Goal: Task Accomplishment & Management: Use online tool/utility

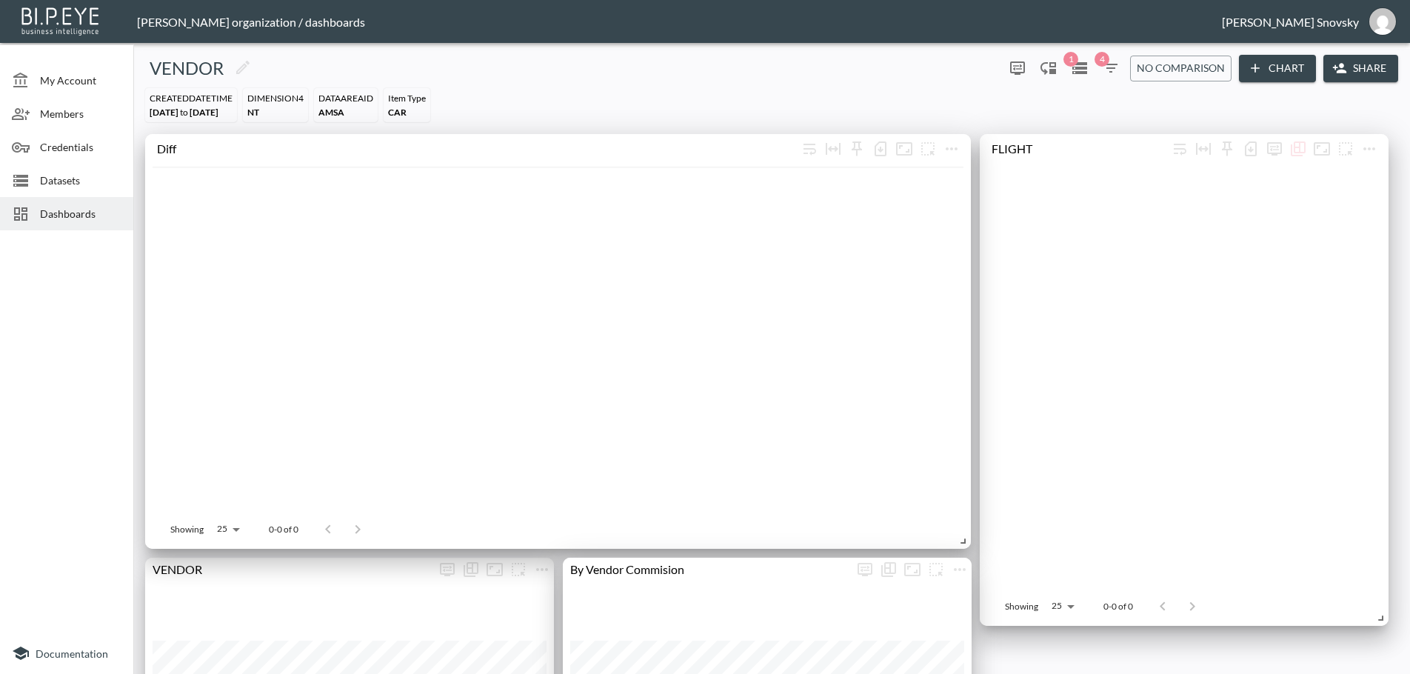
scroll to position [1555, 0]
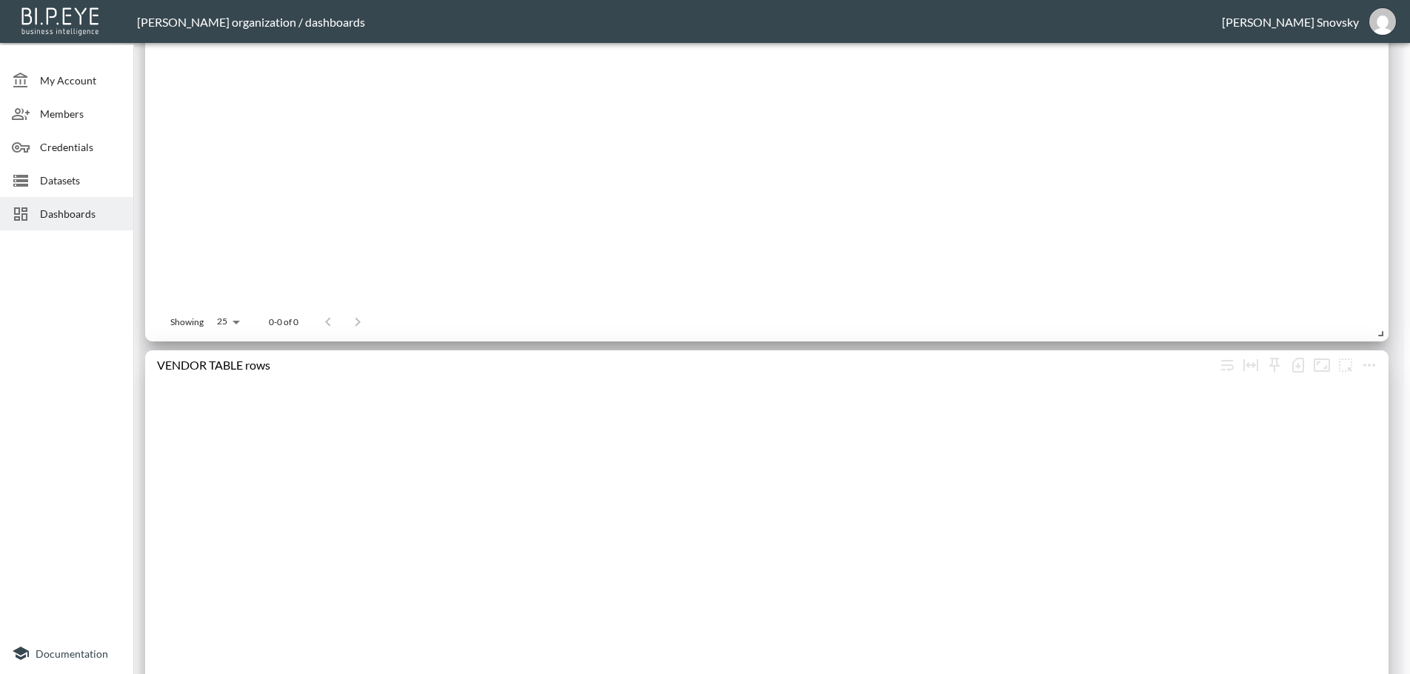
click at [52, 179] on span "Datasets" at bounding box center [80, 181] width 81 height 16
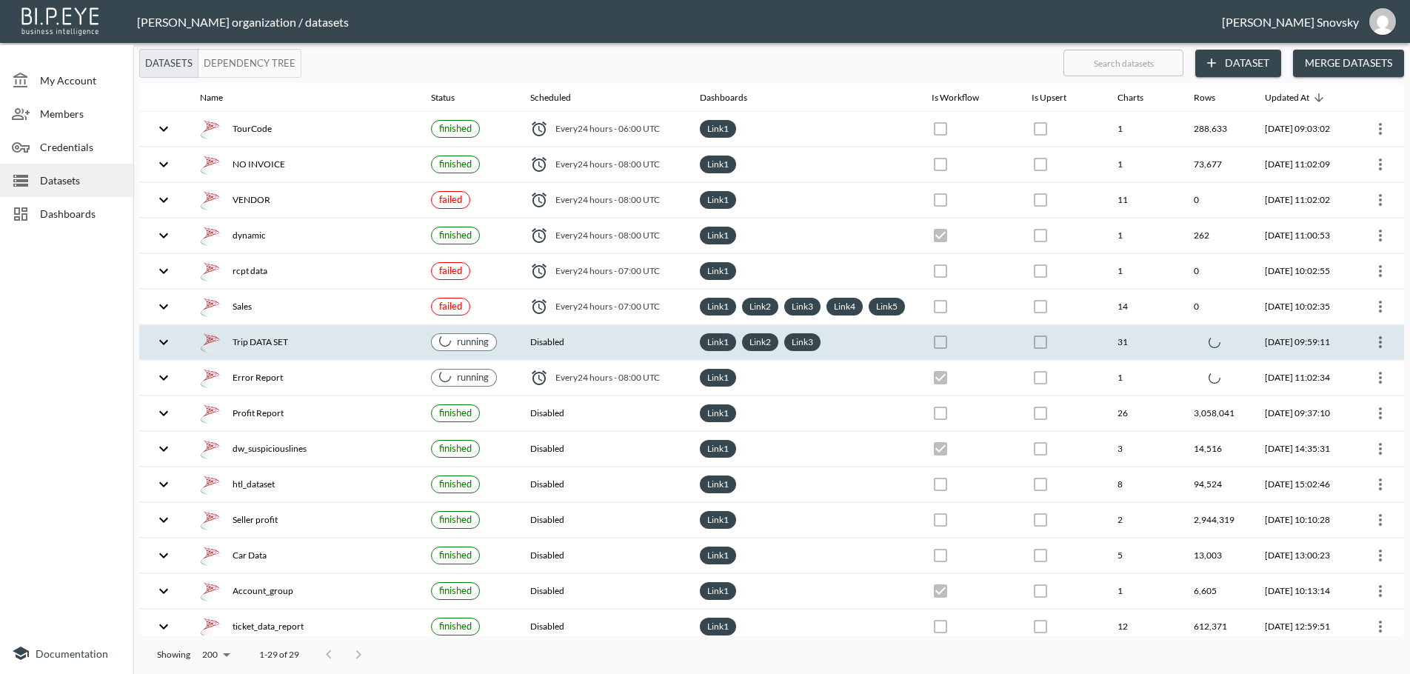
click at [655, 357] on th "Disabled" at bounding box center [603, 342] width 170 height 35
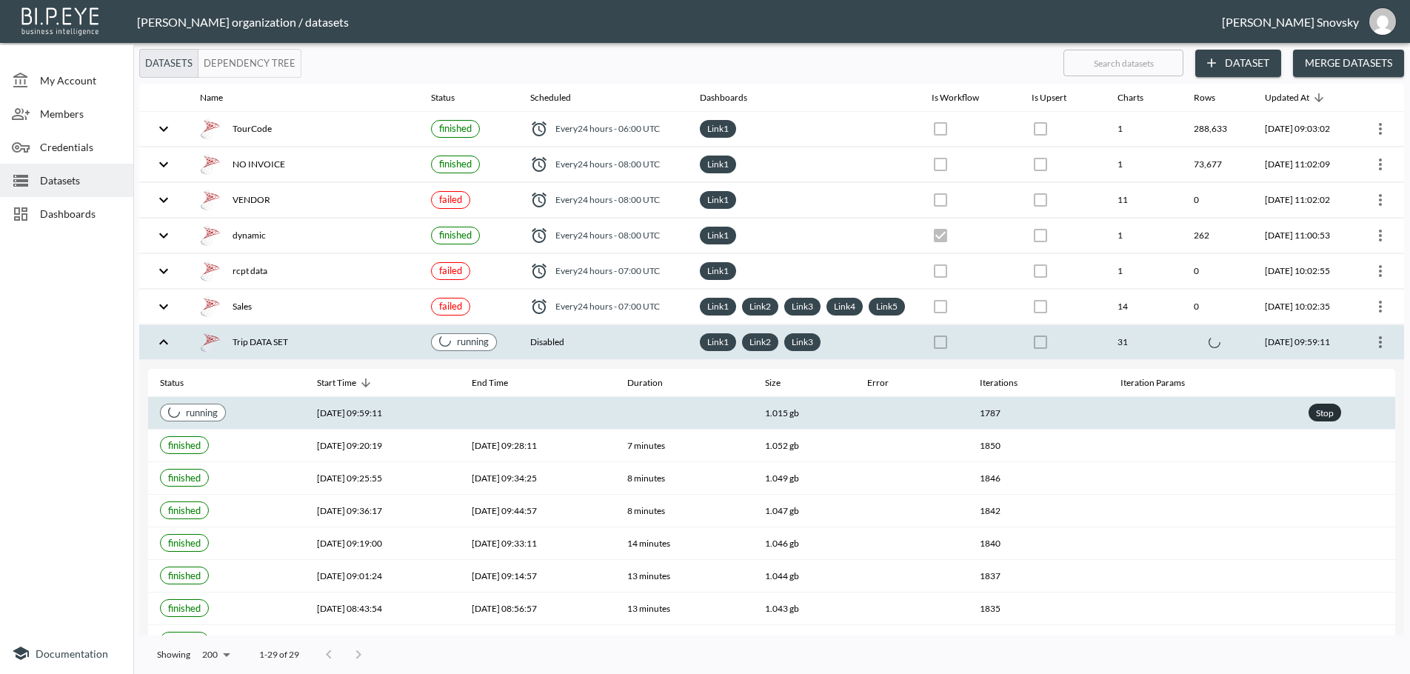
click at [1316, 422] on div "Stop" at bounding box center [1325, 413] width 24 height 19
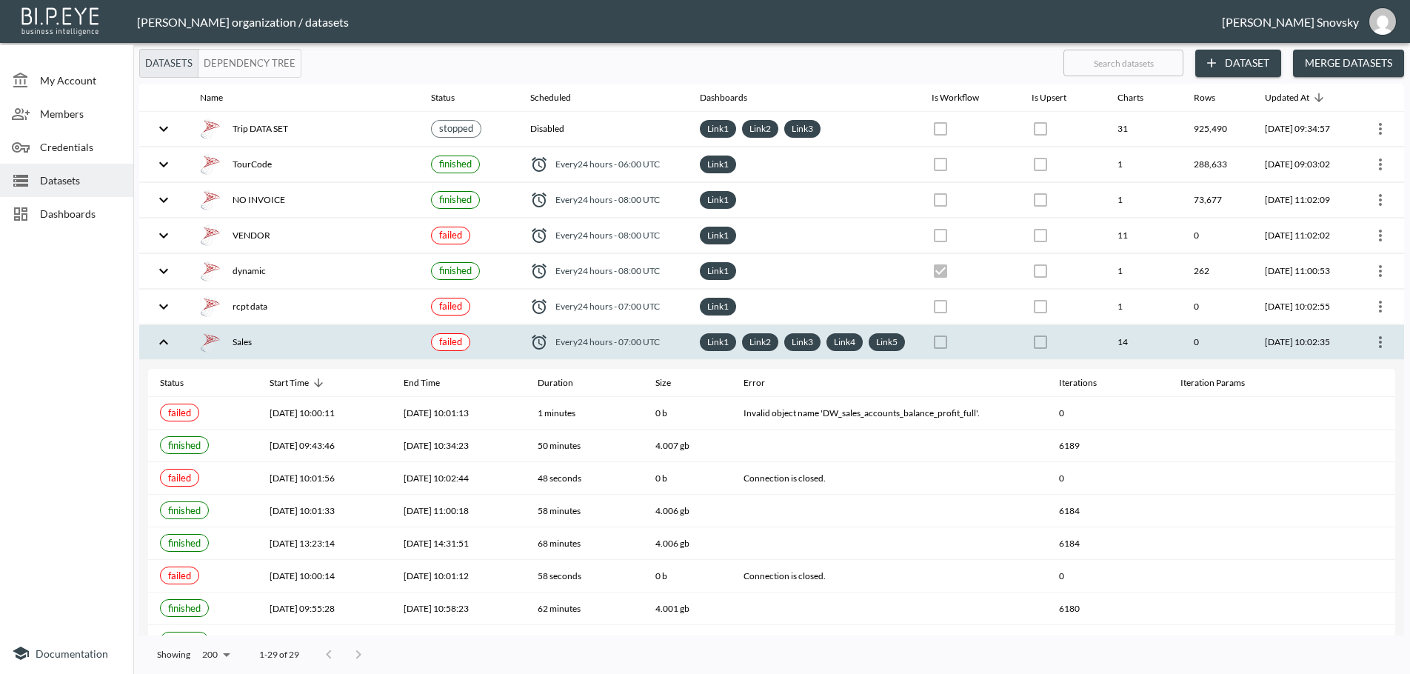
click at [343, 349] on div "Sales" at bounding box center [303, 342] width 207 height 21
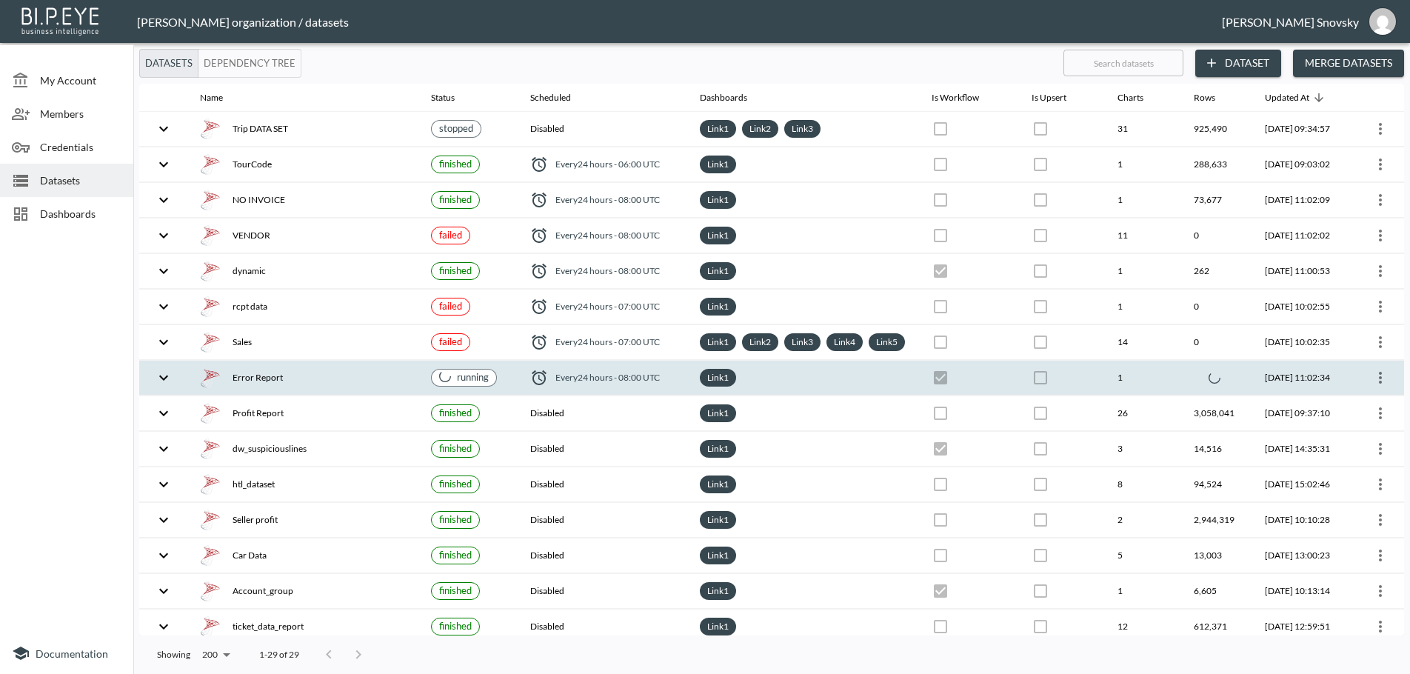
click at [444, 384] on div "running" at bounding box center [464, 377] width 50 height 14
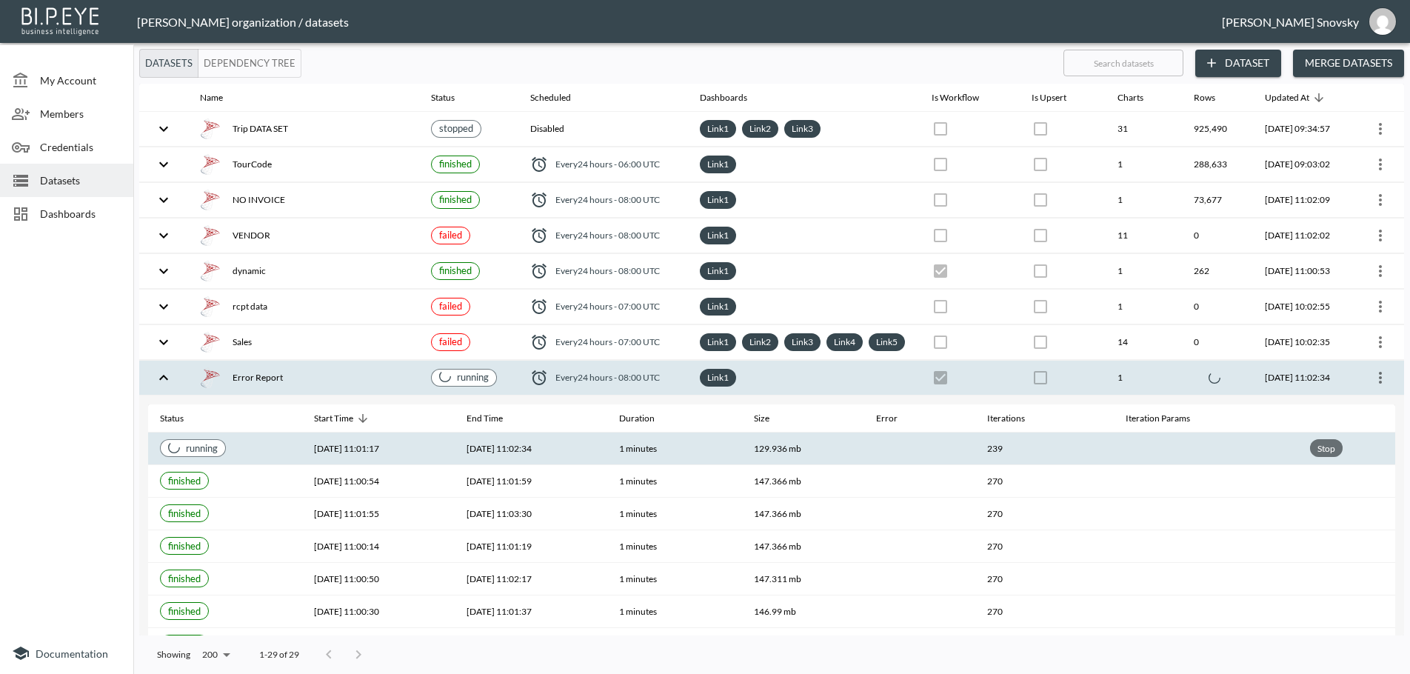
click at [1323, 458] on div "Stop" at bounding box center [1326, 448] width 24 height 19
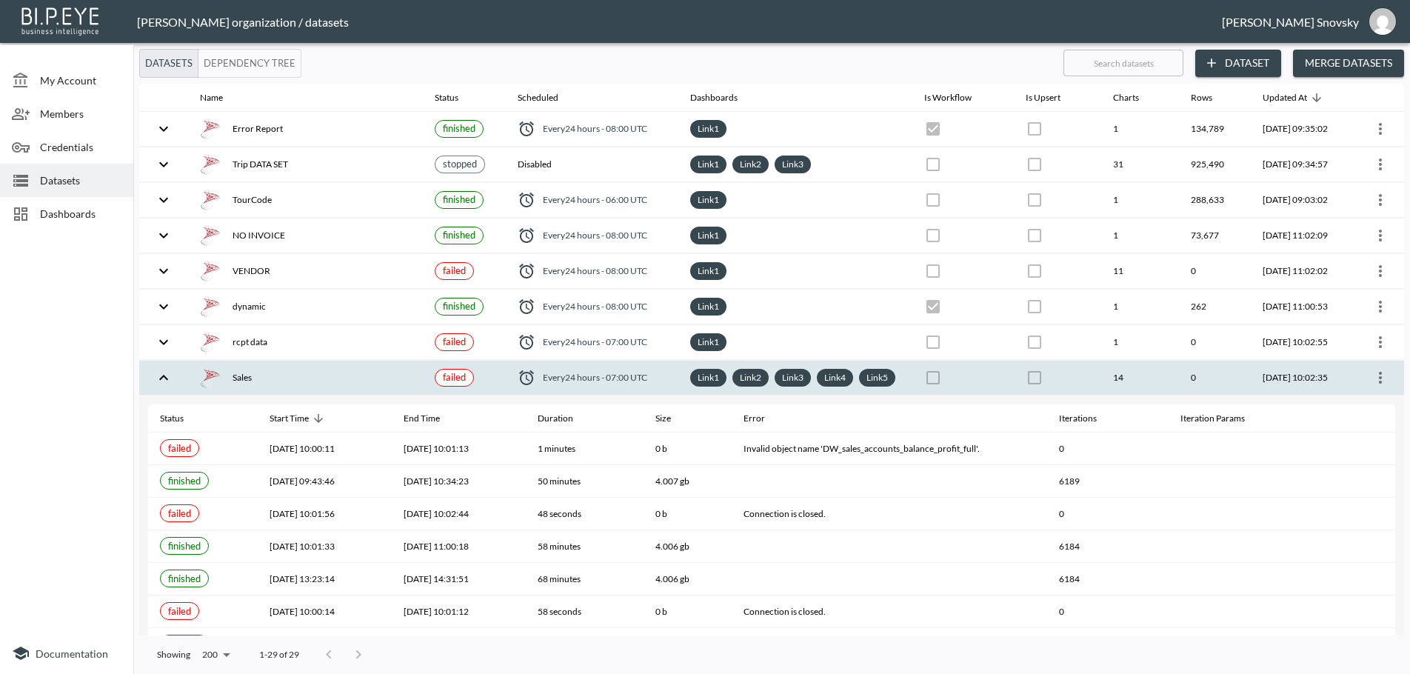
click at [337, 387] on div "Sales" at bounding box center [305, 377] width 211 height 21
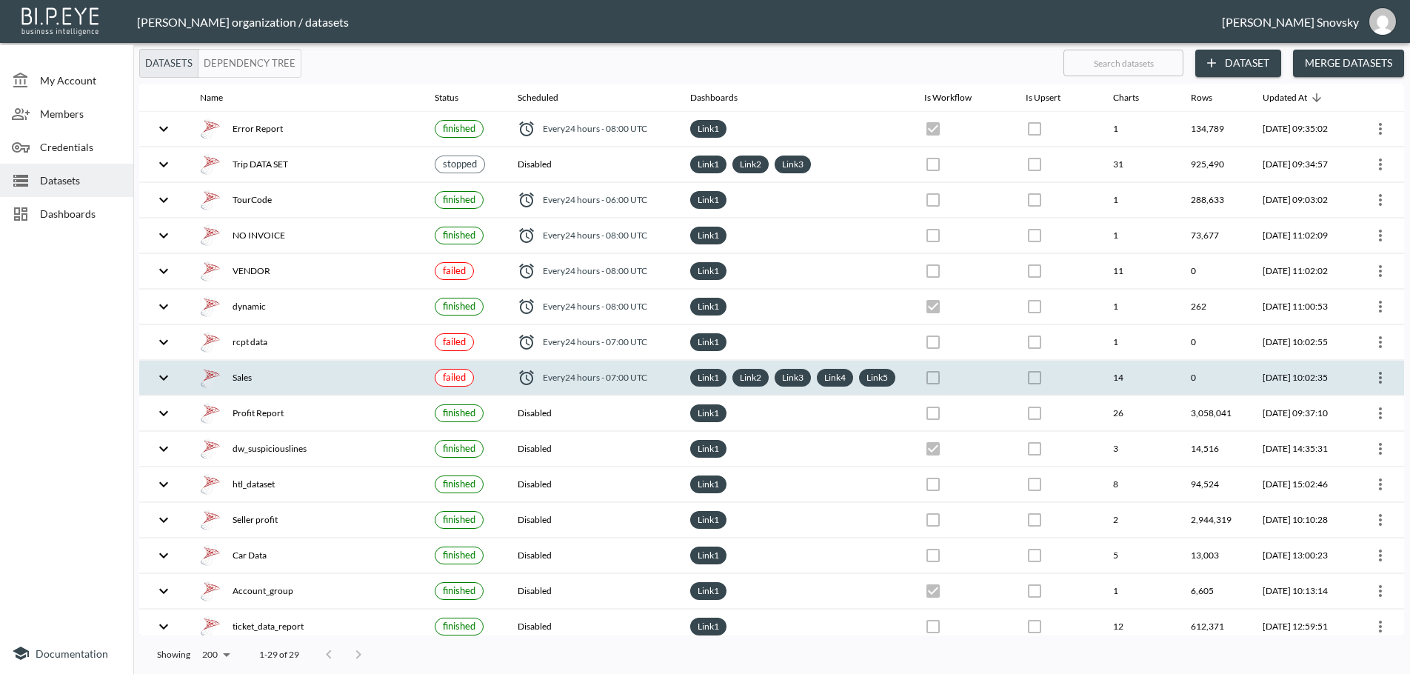
click at [1381, 386] on icon "more" at bounding box center [1380, 378] width 18 height 18
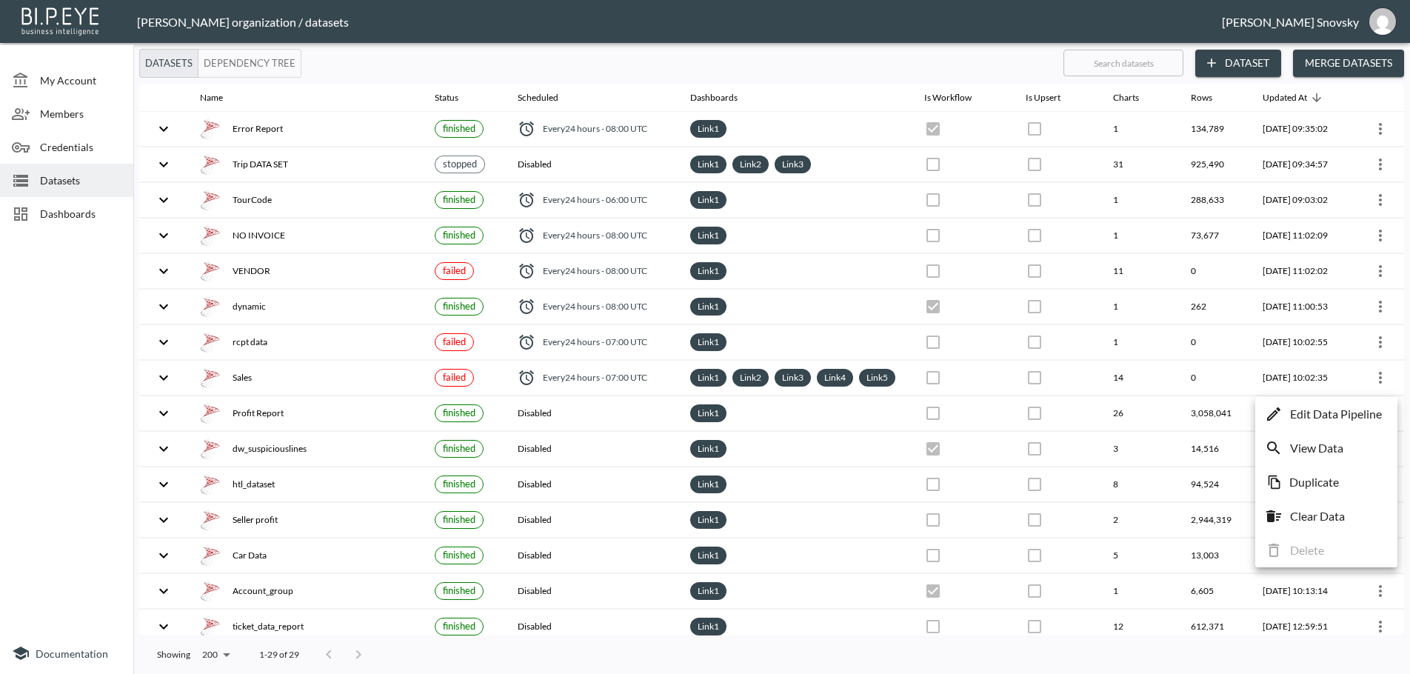
click at [1350, 409] on p "Edit Data Pipeline" at bounding box center [1336, 414] width 92 height 18
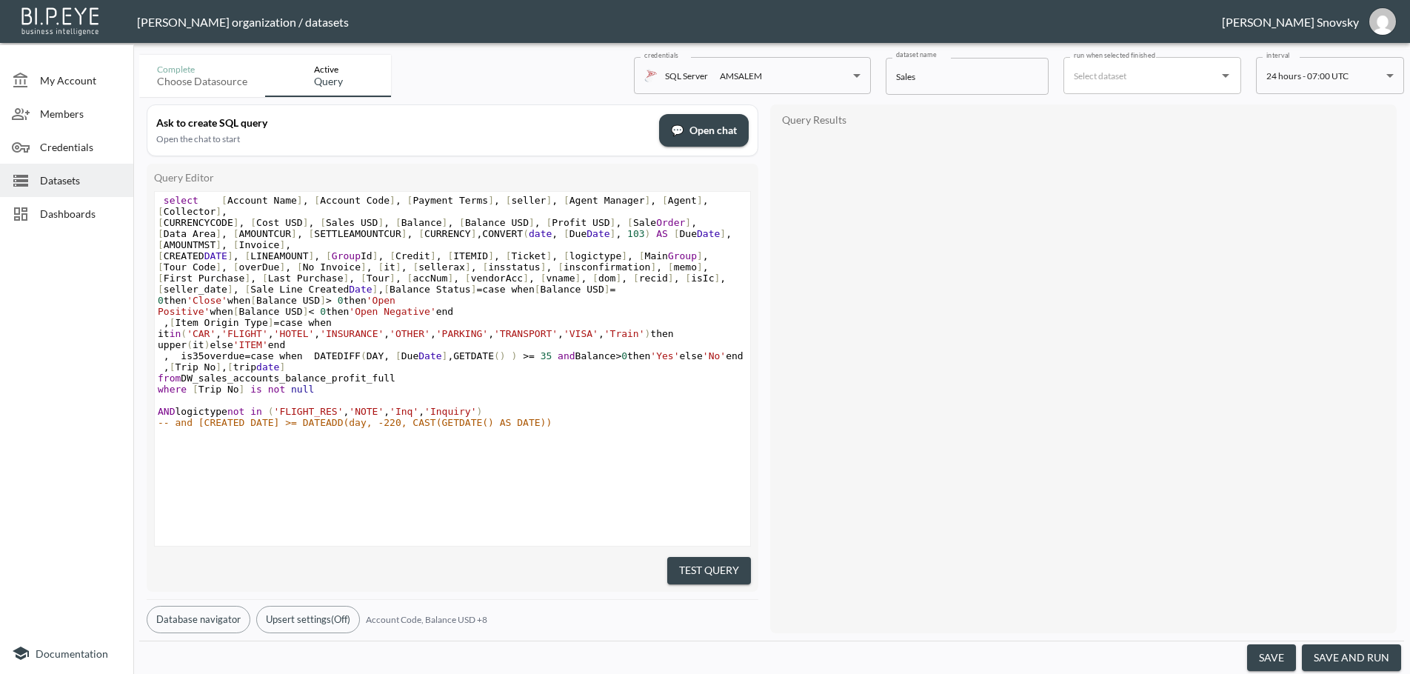
click at [1321, 653] on button "save and run" at bounding box center [1351, 657] width 99 height 27
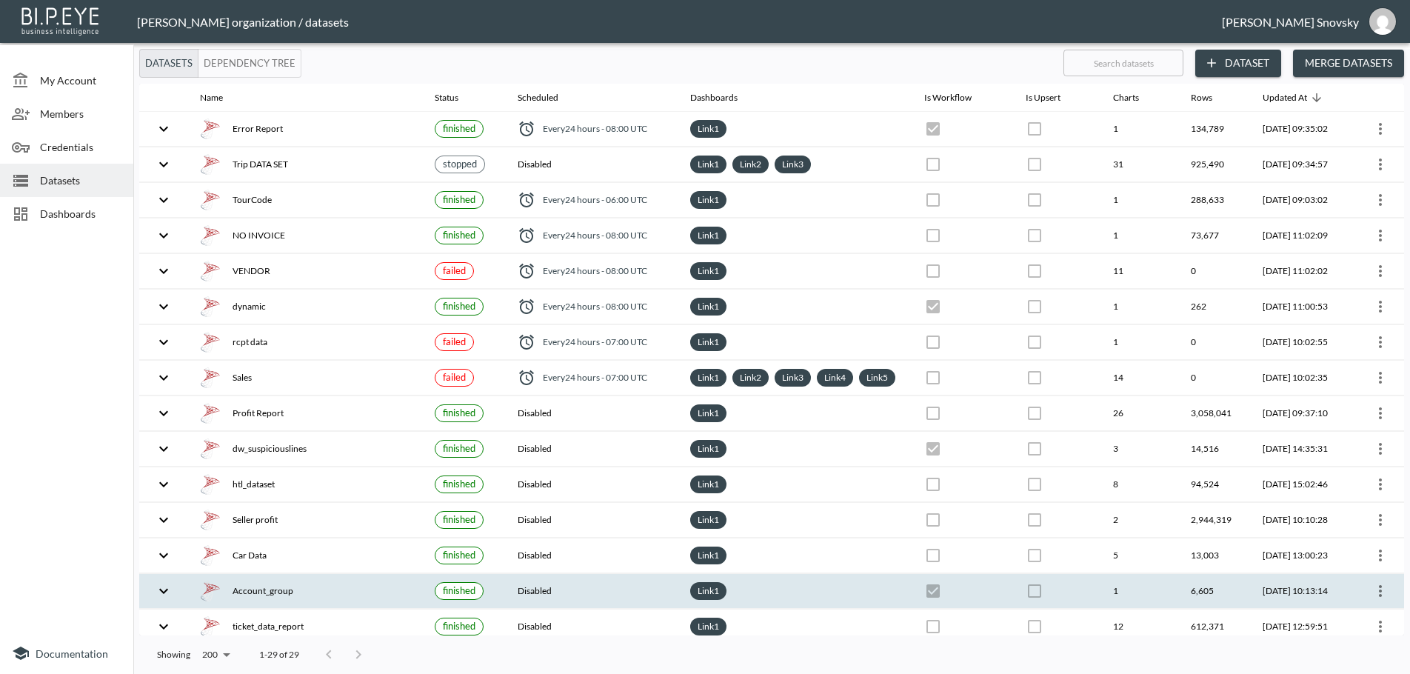
checkbox input "false"
checkbox input "true"
checkbox input "false"
checkbox input "true"
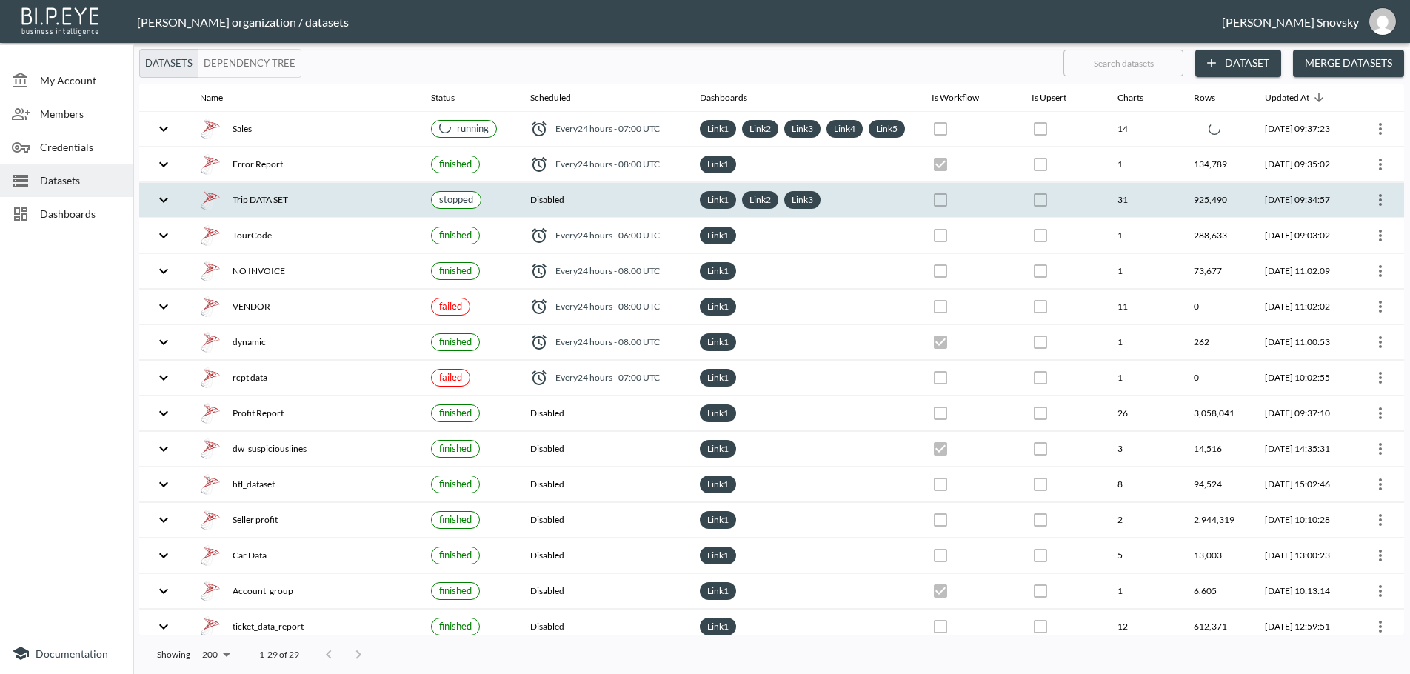
click at [1379, 209] on icon "more" at bounding box center [1380, 200] width 18 height 18
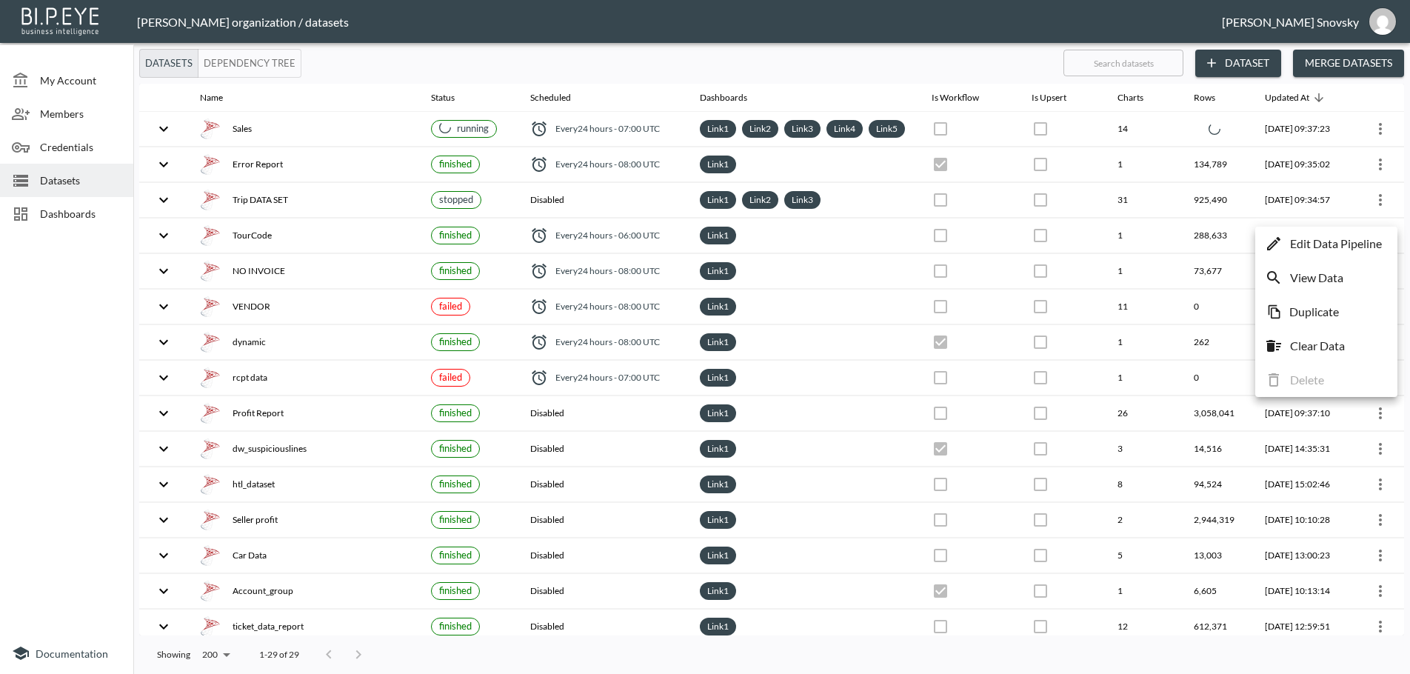
click at [1359, 240] on p "Edit Data Pipeline" at bounding box center [1336, 244] width 92 height 18
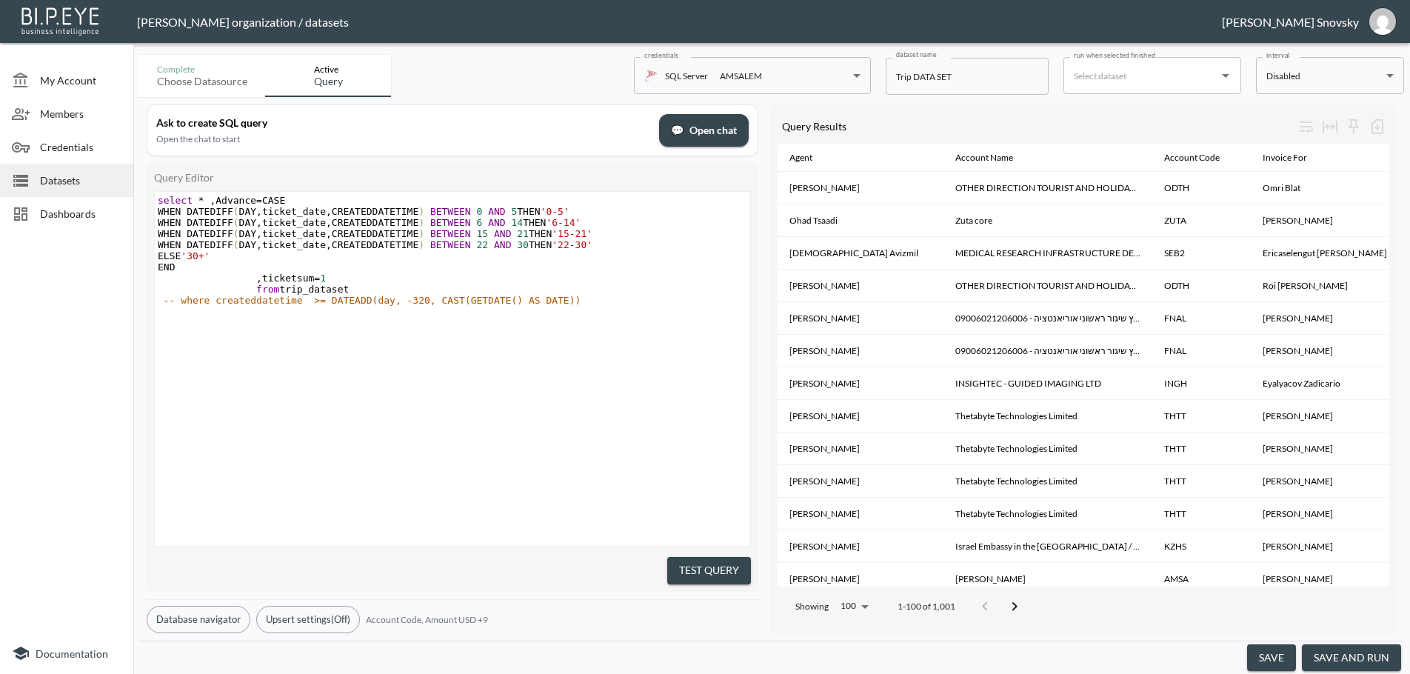
click at [1342, 649] on button "save and run" at bounding box center [1351, 657] width 99 height 27
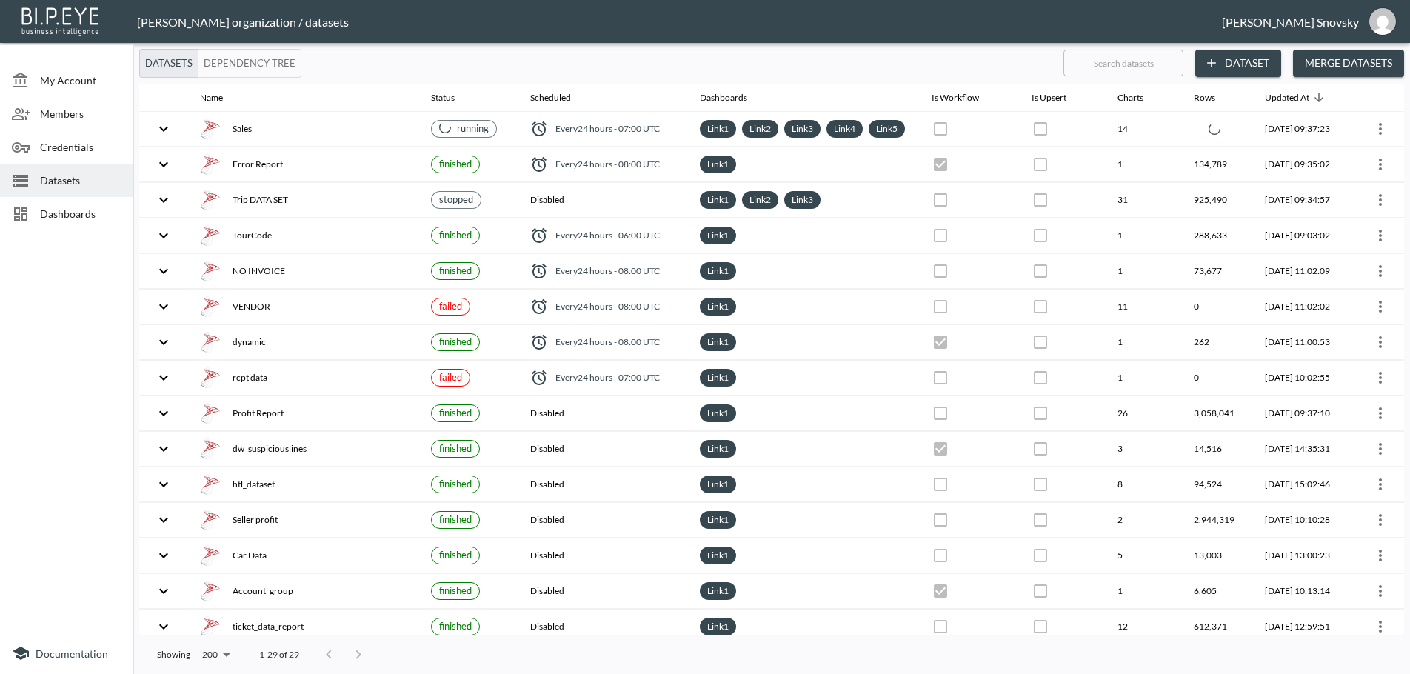
checkbox input "false"
checkbox input "true"
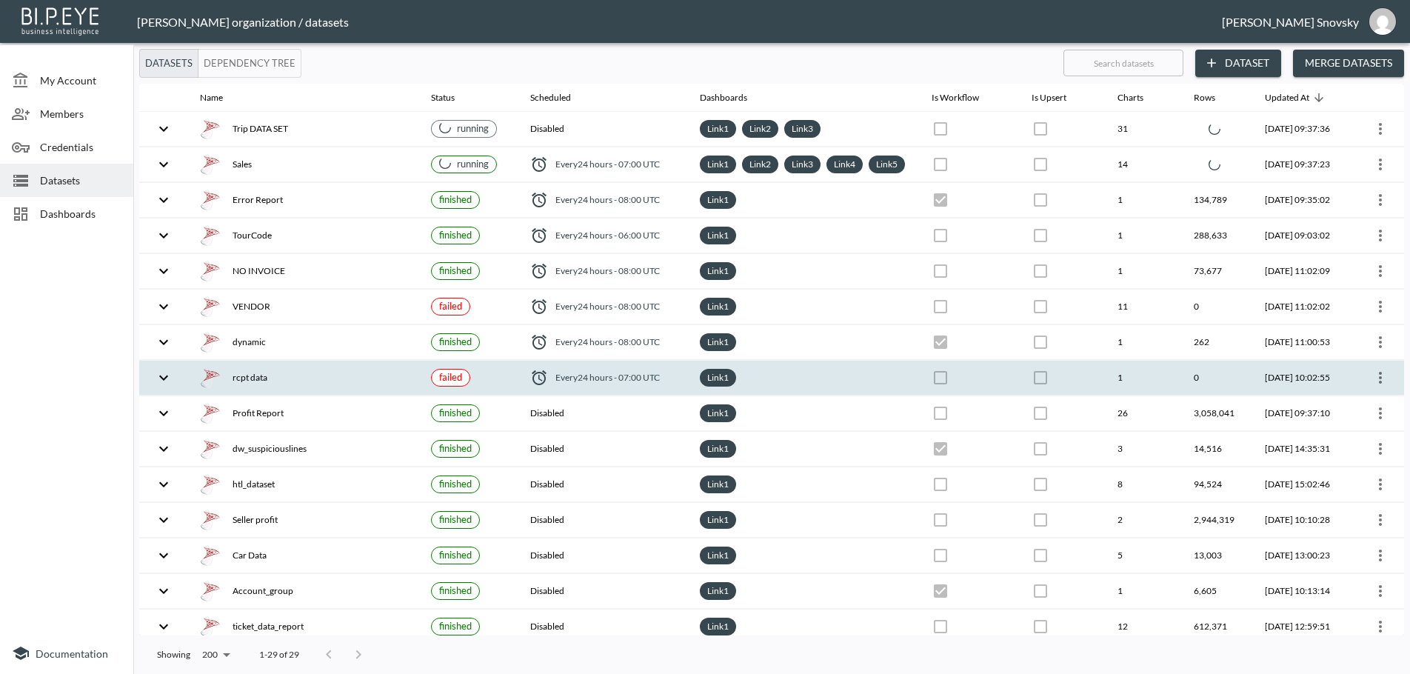
click at [832, 386] on div "Link 1" at bounding box center [803, 378] width 207 height 18
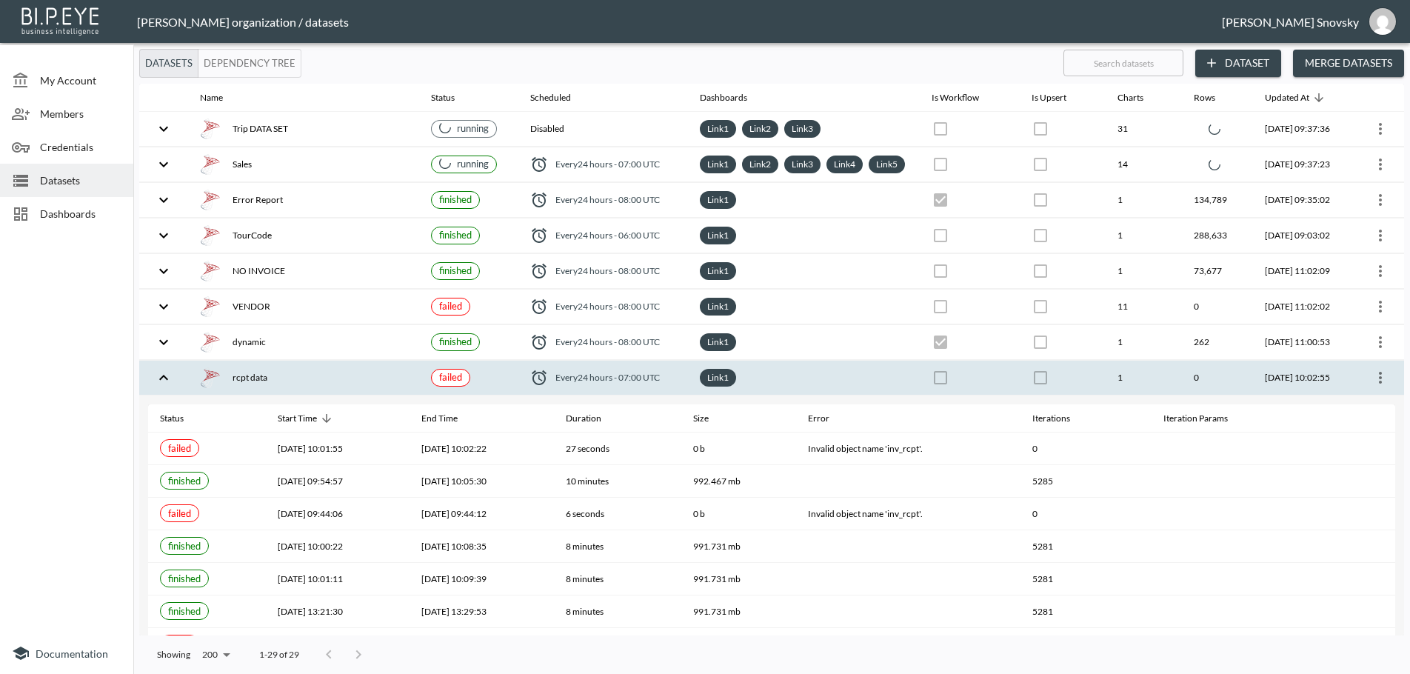
click at [1379, 384] on icon "more" at bounding box center [1380, 378] width 3 height 12
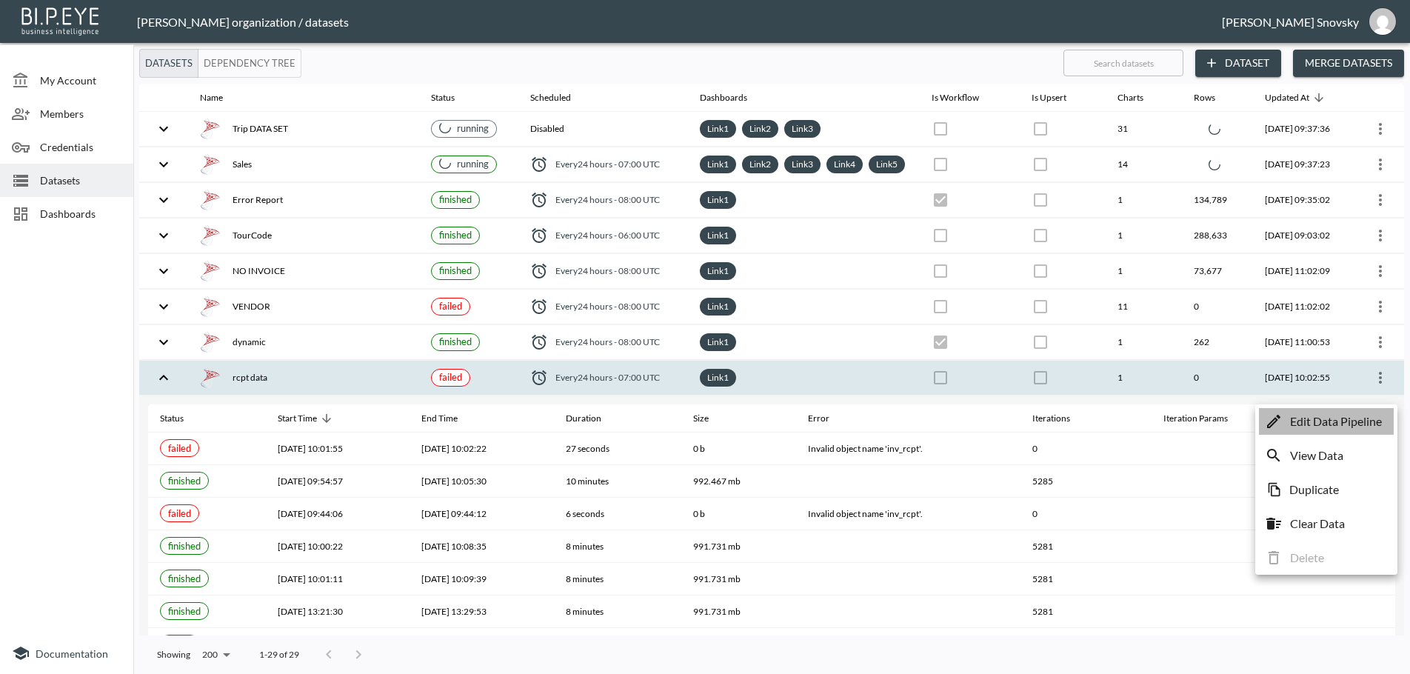
click at [1359, 421] on p "Edit Data Pipeline" at bounding box center [1336, 421] width 92 height 18
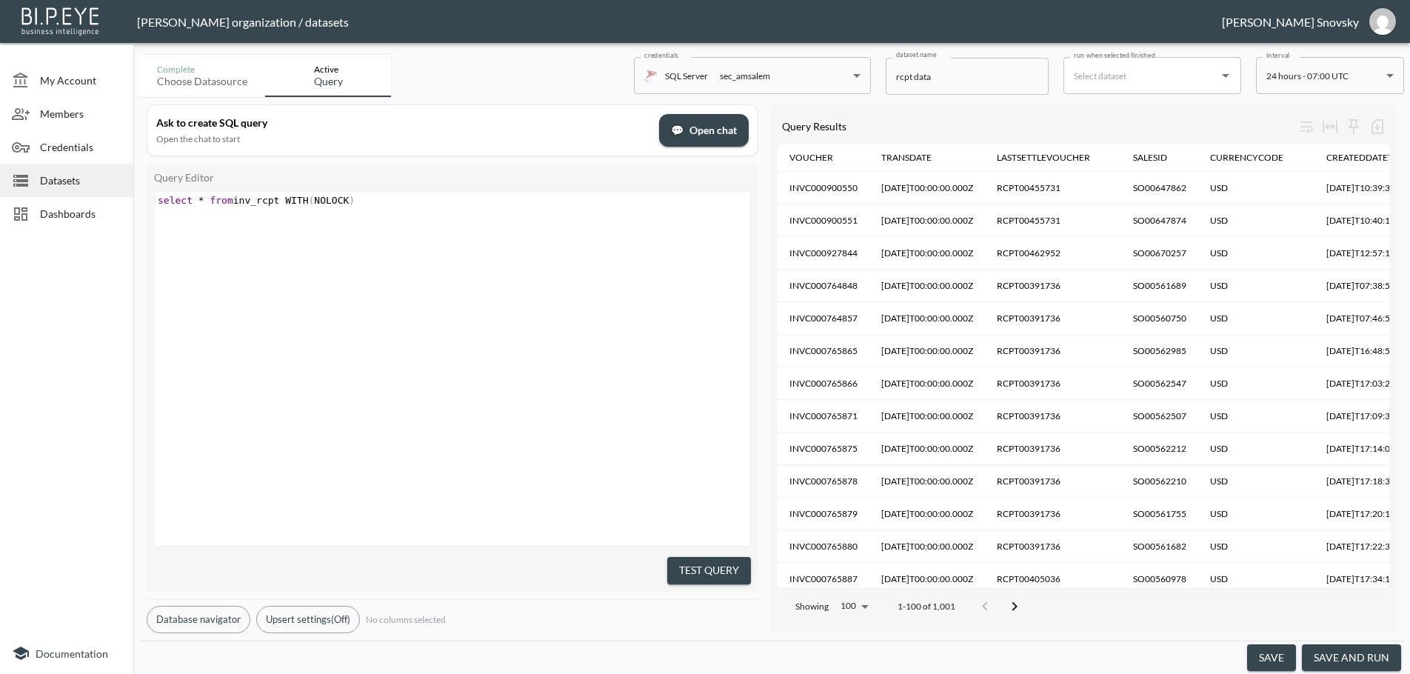
click at [1333, 659] on button "save and run" at bounding box center [1351, 657] width 99 height 27
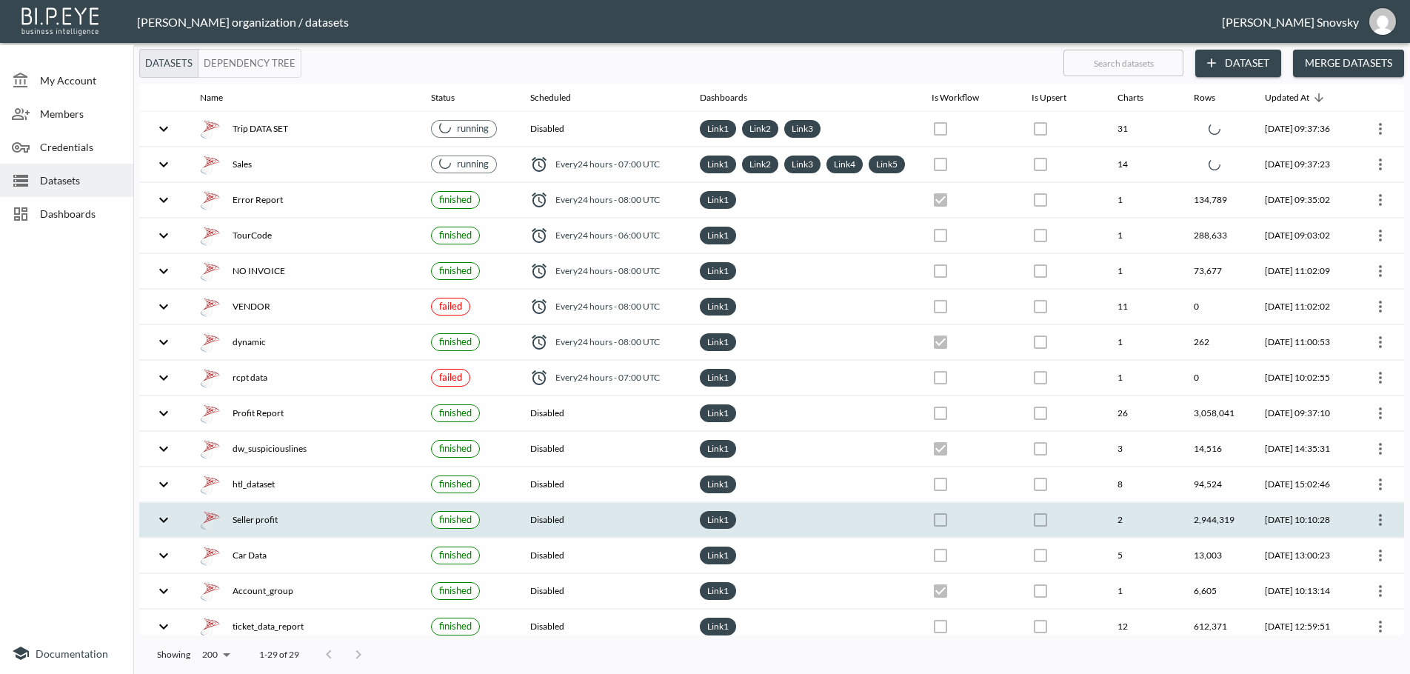
checkbox input "false"
checkbox input "true"
checkbox input "false"
checkbox input "true"
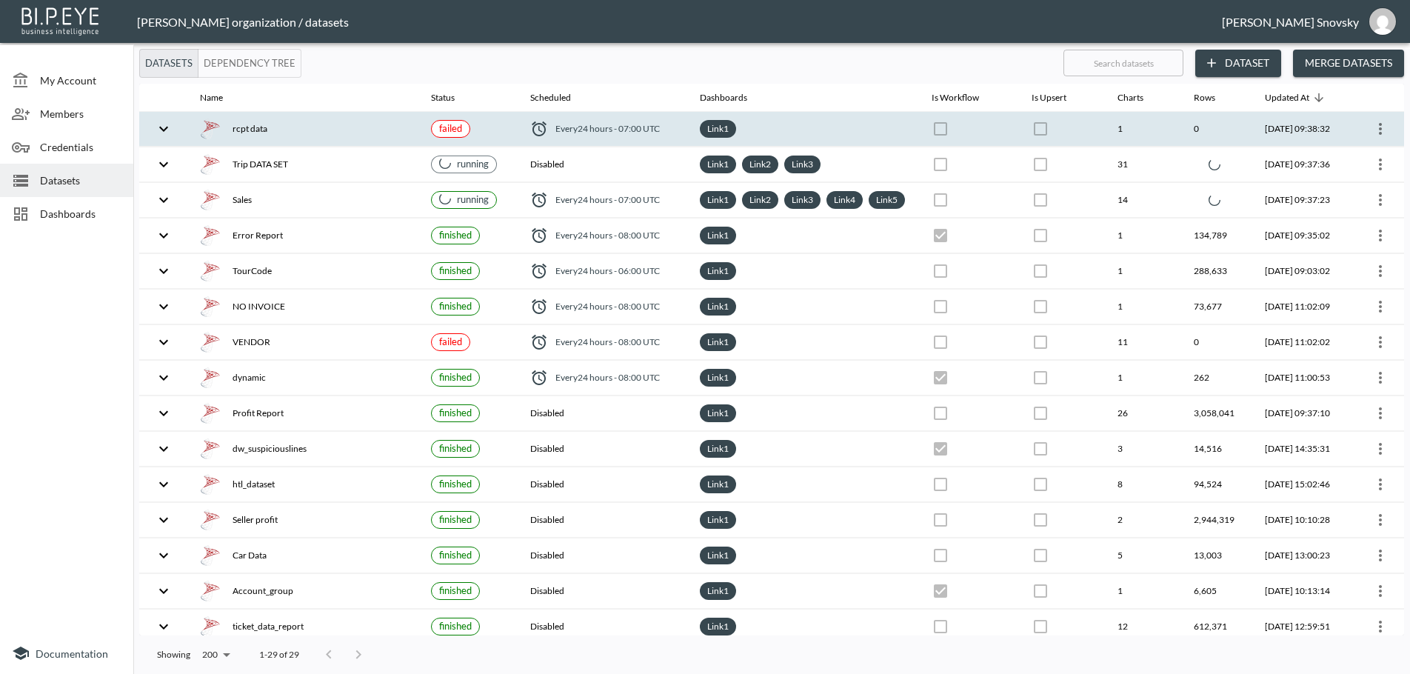
click at [782, 133] on div "Link 1" at bounding box center [803, 129] width 207 height 18
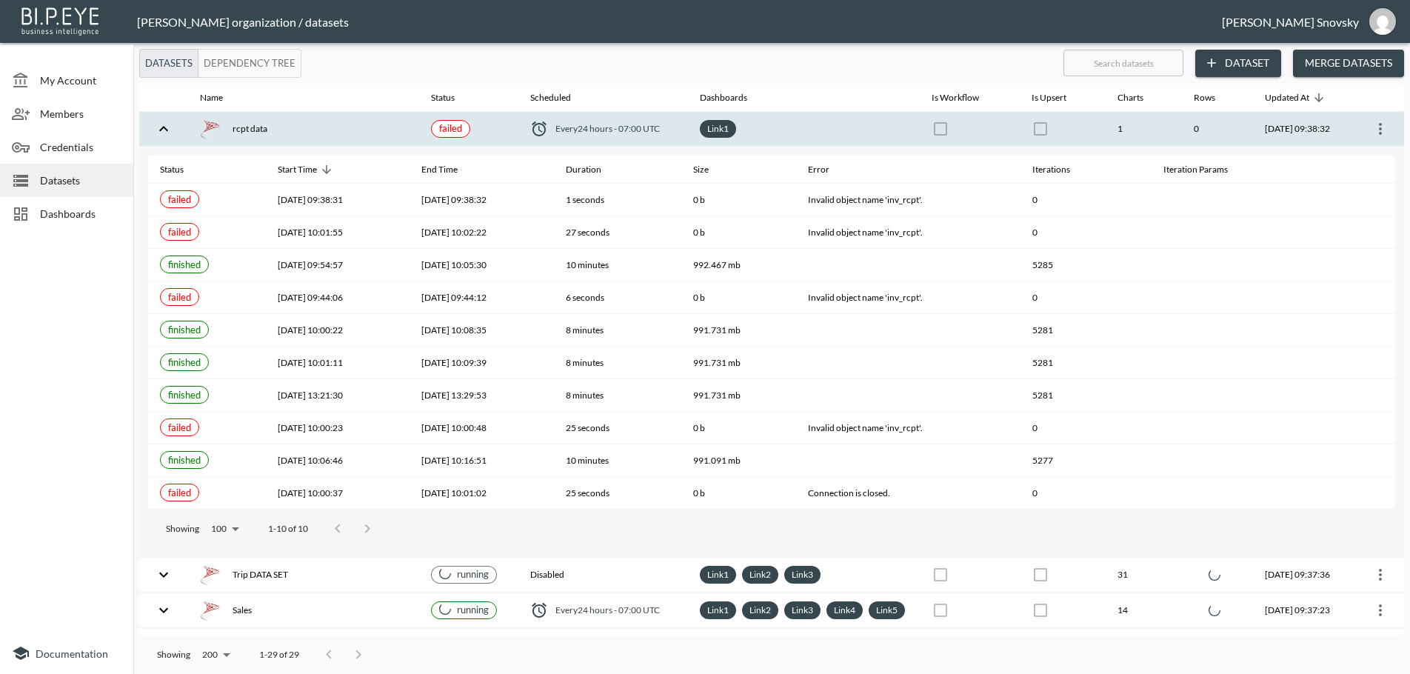
click at [1372, 126] on icon "more" at bounding box center [1380, 129] width 18 height 18
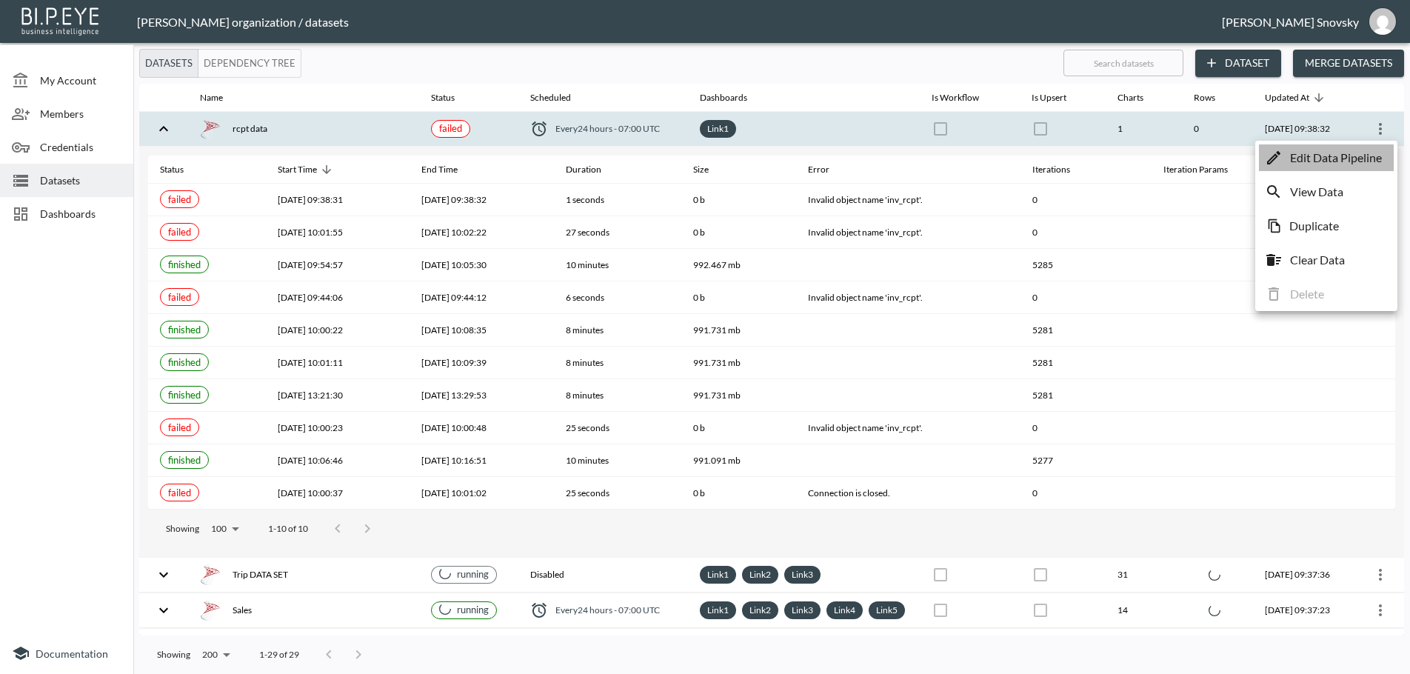
click at [1352, 160] on p "Edit Data Pipeline" at bounding box center [1336, 158] width 92 height 18
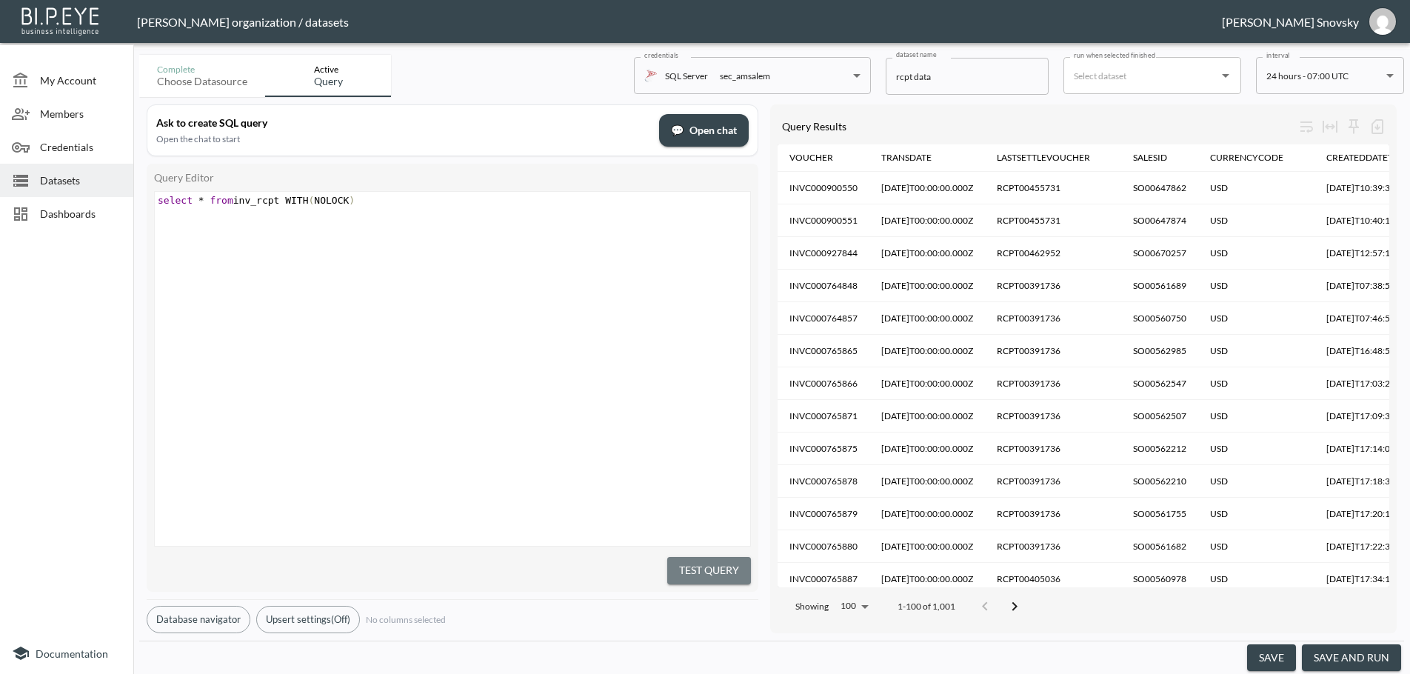
click at [710, 566] on button "Test Query" at bounding box center [709, 570] width 84 height 27
click at [1342, 652] on button "save and run" at bounding box center [1351, 657] width 99 height 27
click at [727, 561] on button "Test Query" at bounding box center [709, 570] width 84 height 27
click at [1337, 656] on button "save and run" at bounding box center [1351, 657] width 99 height 27
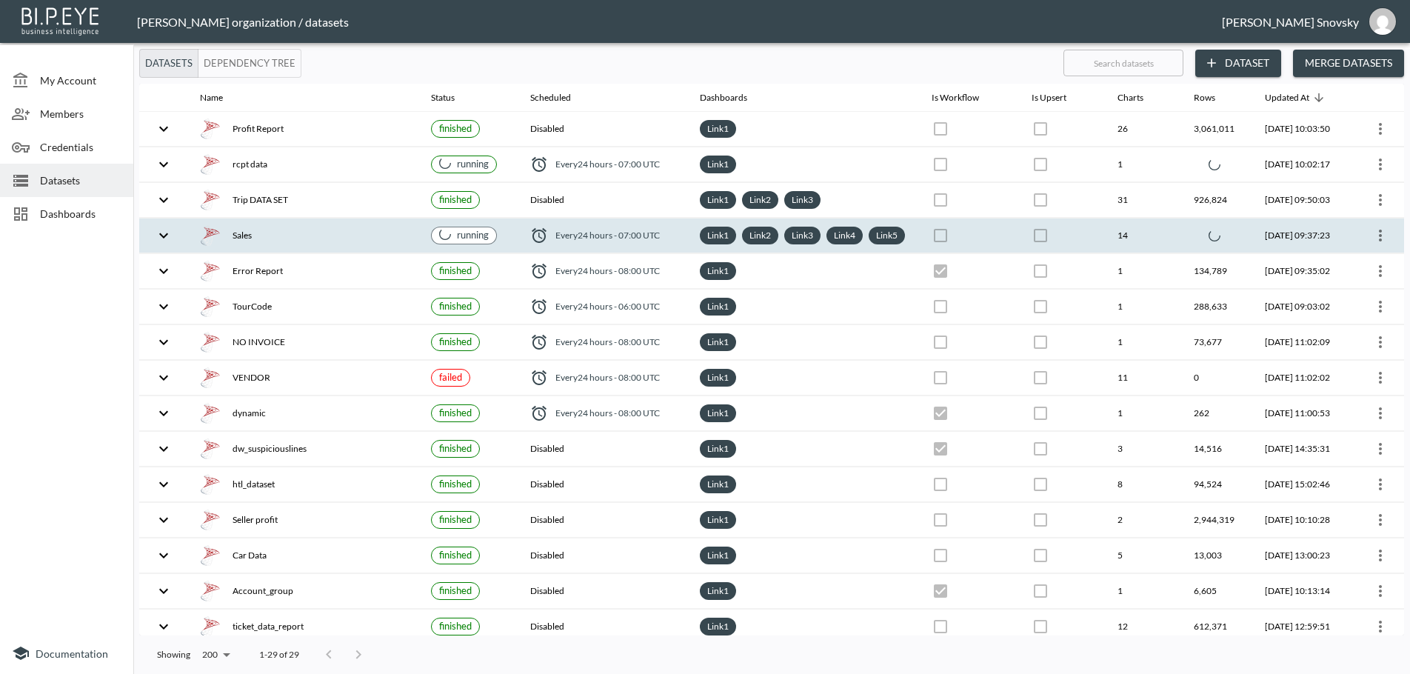
click at [297, 246] on div "Sales" at bounding box center [303, 235] width 207 height 21
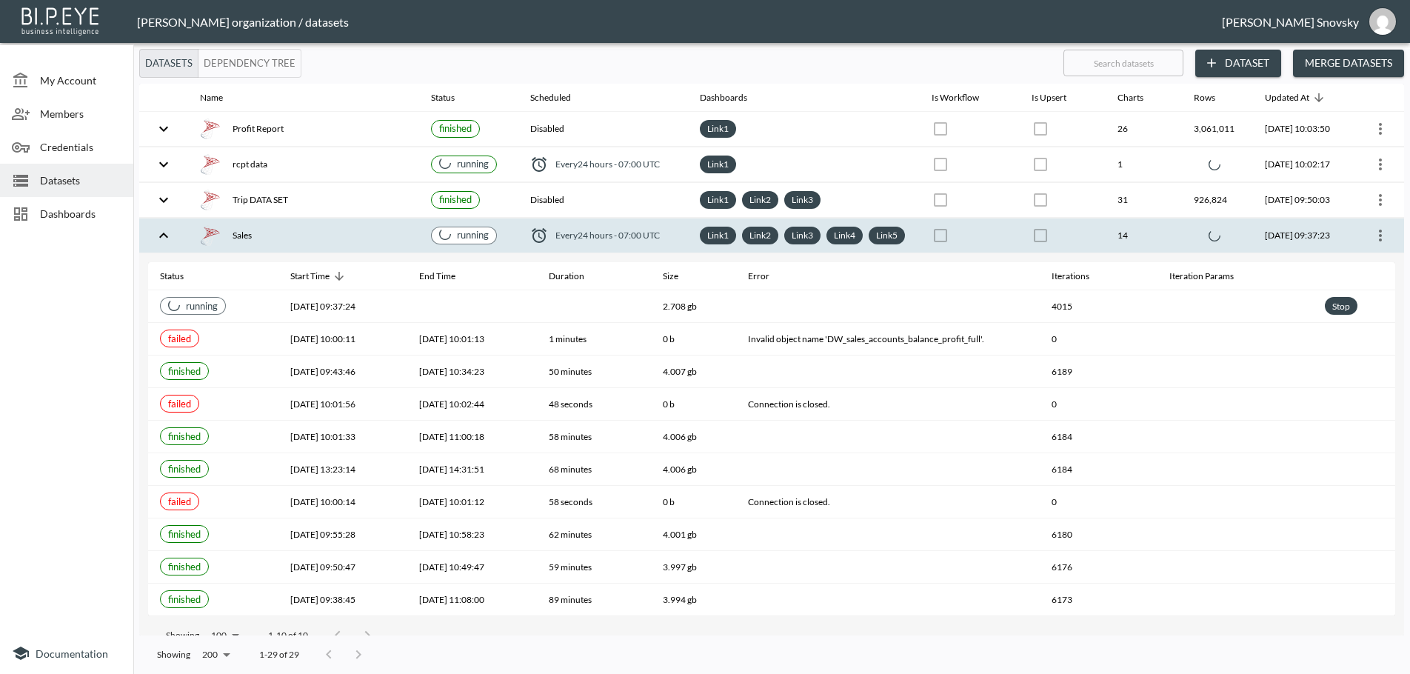
click at [294, 246] on div "Sales" at bounding box center [303, 235] width 207 height 21
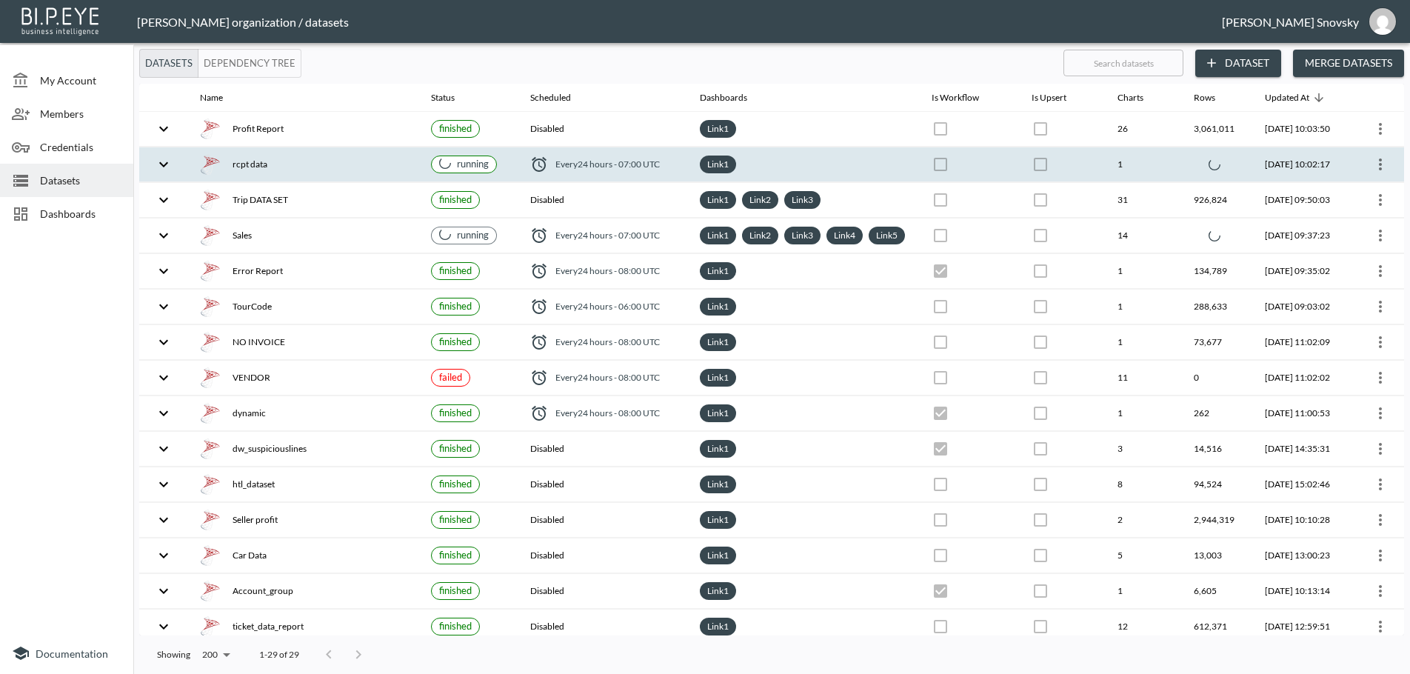
click at [296, 159] on div "rcpt data" at bounding box center [303, 164] width 207 height 21
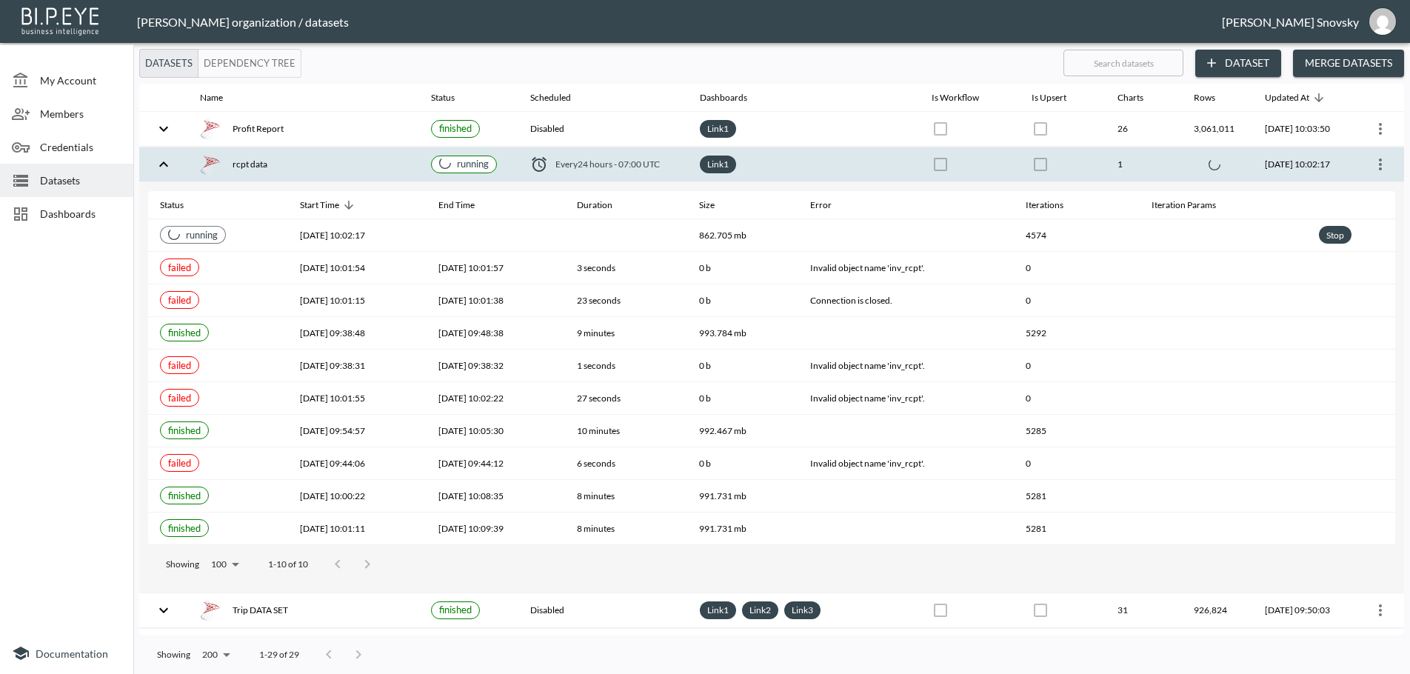
click at [328, 164] on div "rcpt data" at bounding box center [303, 164] width 207 height 21
